Goal: Task Accomplishment & Management: Manage account settings

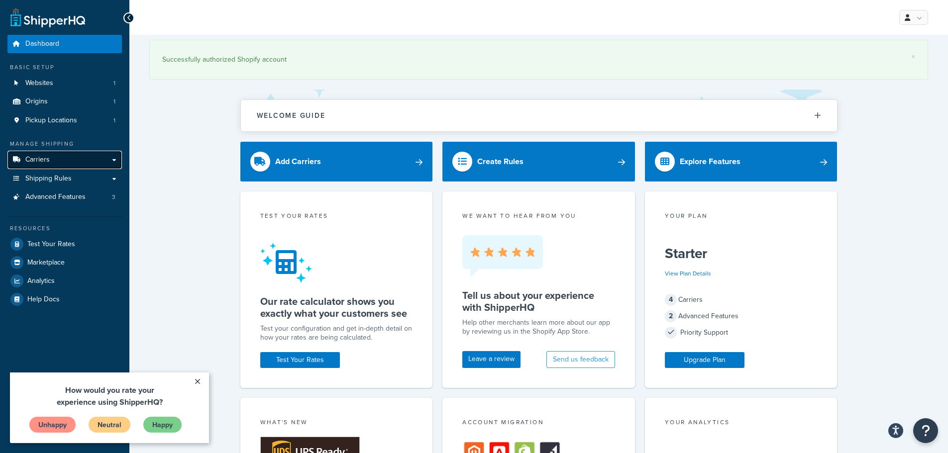
click at [43, 159] on span "Carriers" at bounding box center [37, 160] width 24 height 8
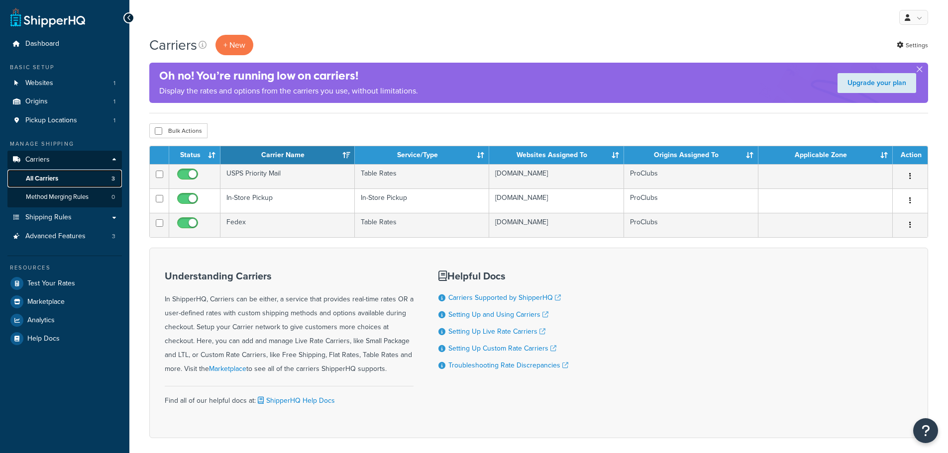
click at [48, 180] on span "All Carriers" at bounding box center [42, 179] width 32 height 8
click at [40, 216] on span "Shipping Rules" at bounding box center [48, 217] width 46 height 8
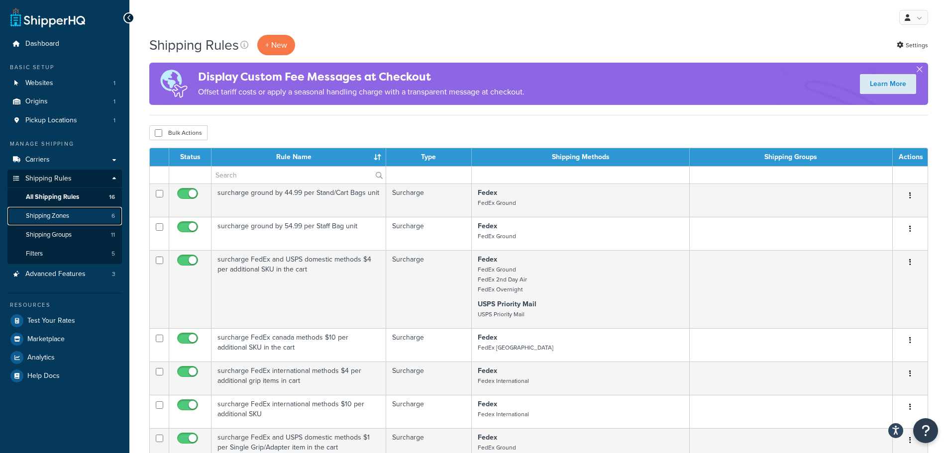
click at [53, 224] on link "Shipping Zones 6" at bounding box center [64, 216] width 114 height 18
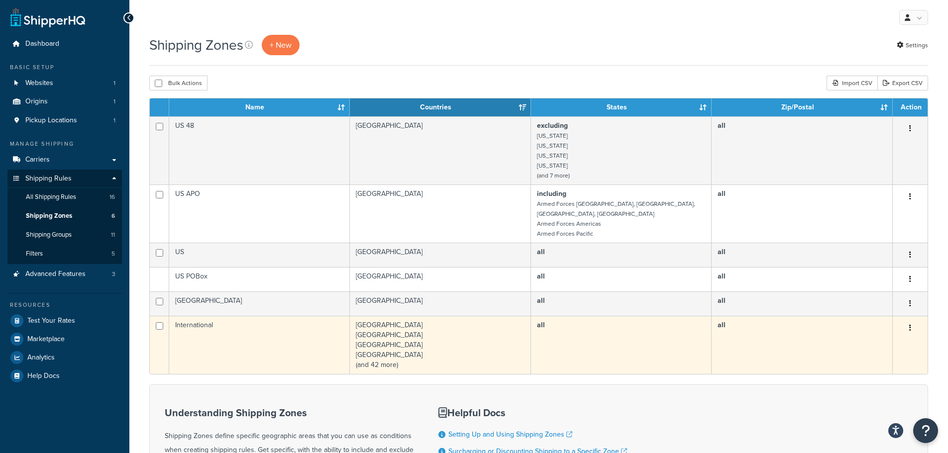
click at [281, 321] on td "International" at bounding box center [259, 345] width 181 height 58
